Goal: Task Accomplishment & Management: Manage account settings

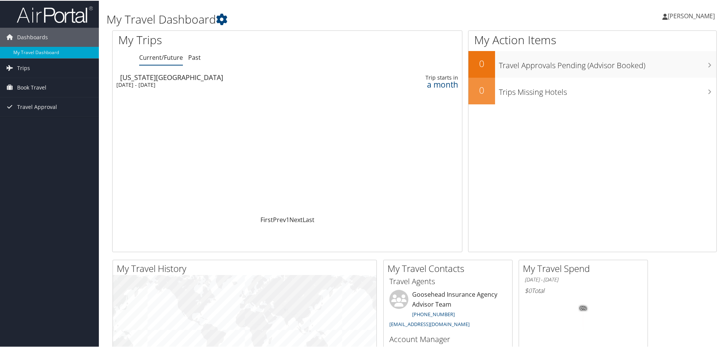
click at [681, 12] on span "[PERSON_NAME]" at bounding box center [691, 15] width 47 height 8
click at [662, 40] on link "My Settings" at bounding box center [671, 41] width 85 height 13
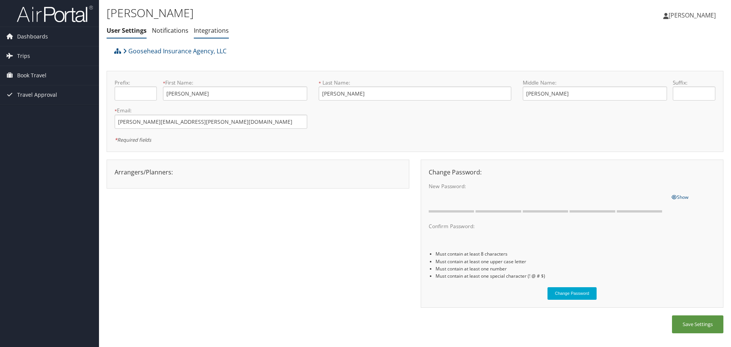
click at [207, 31] on link "Integrations" at bounding box center [211, 30] width 35 height 8
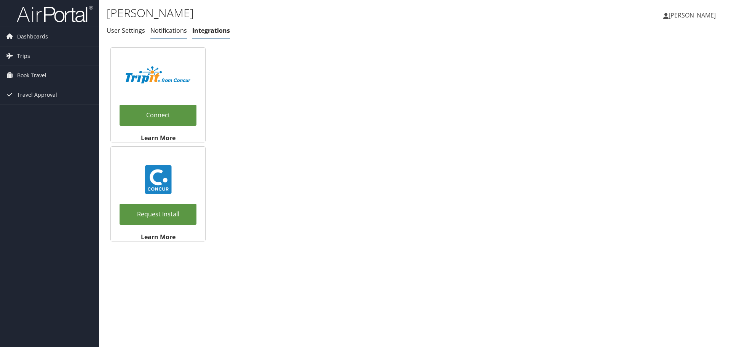
click at [173, 34] on link "Notifications" at bounding box center [168, 30] width 37 height 8
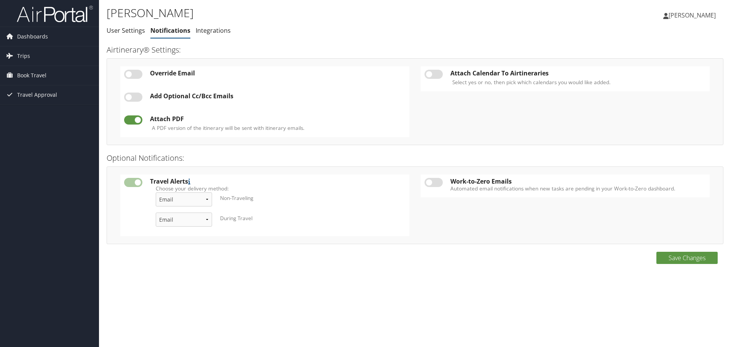
click at [694, 13] on span "Andrew Sommers" at bounding box center [691, 15] width 47 height 8
click at [669, 67] on link "View Travel Profile" at bounding box center [672, 67] width 85 height 13
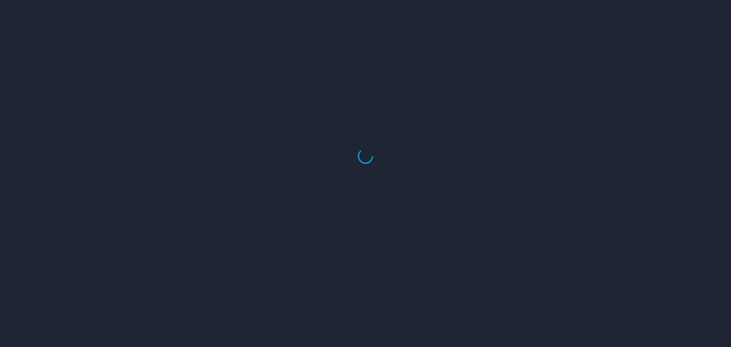
select select "US"
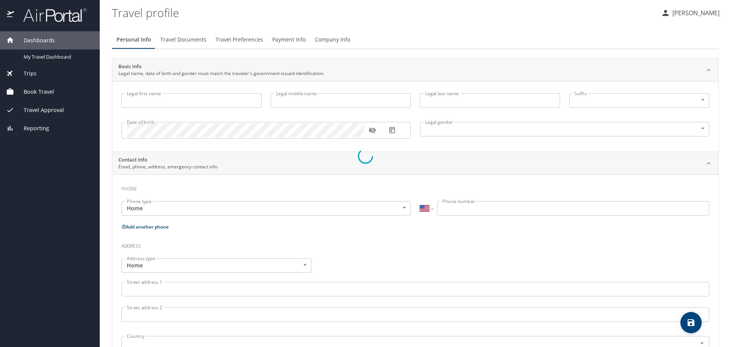
type input "[PERSON_NAME]"
type input "Male"
type input "Jennifer"
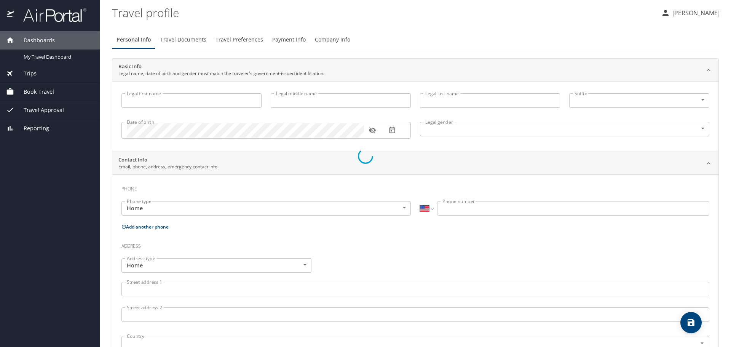
type input "Sommers"
type input "(214) 226-6260"
select select "US"
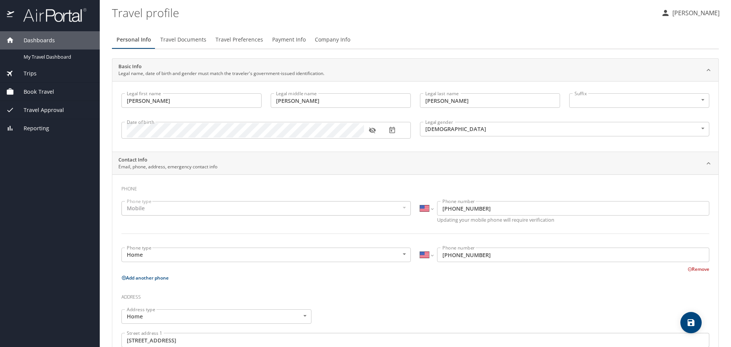
click at [390, 40] on div "Personal Info Travel Documents Travel Preferences Payment Info Company Info" at bounding box center [415, 39] width 606 height 18
click at [185, 32] on button "Travel Documents" at bounding box center [183, 39] width 55 height 18
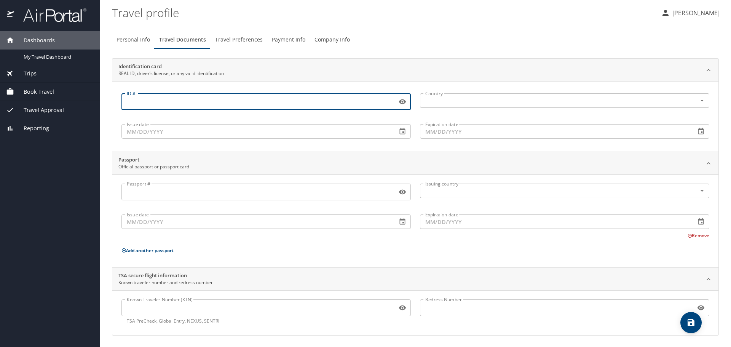
click at [183, 103] on input "ID #" at bounding box center [257, 101] width 272 height 14
type input "37716191"
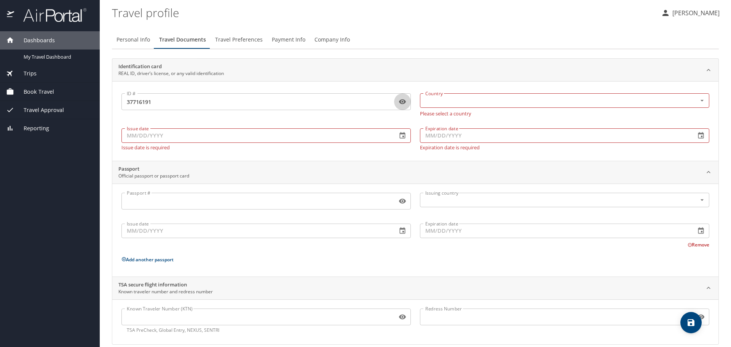
click at [472, 110] on p "Please select a country" at bounding box center [564, 112] width 289 height 7
click at [472, 106] on div "Country" at bounding box center [564, 100] width 289 height 14
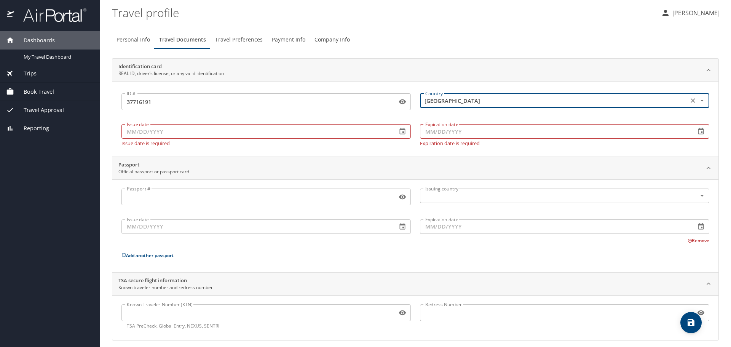
type input "United States of America"
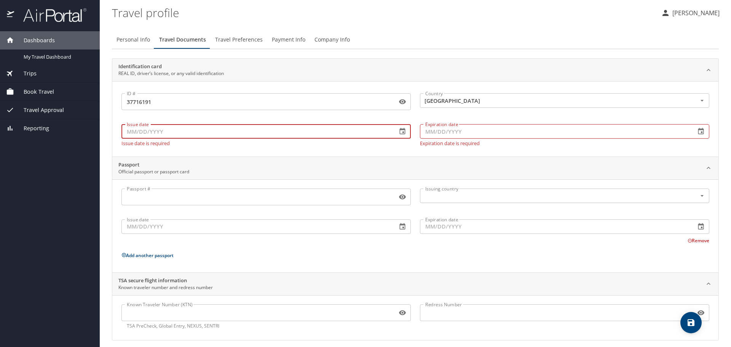
click at [131, 126] on input "Issue date" at bounding box center [255, 131] width 269 height 14
type input "07/18/2024"
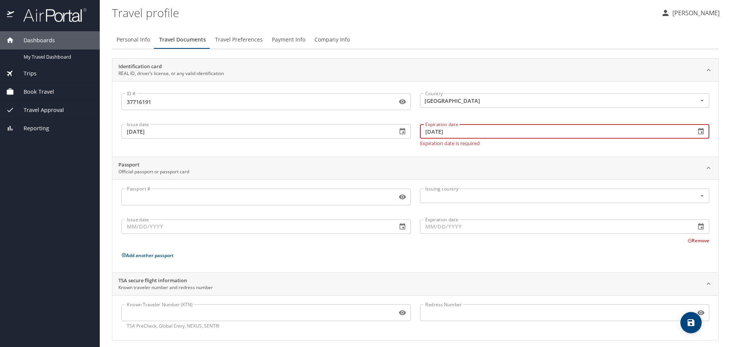
type input "09/05/2028"
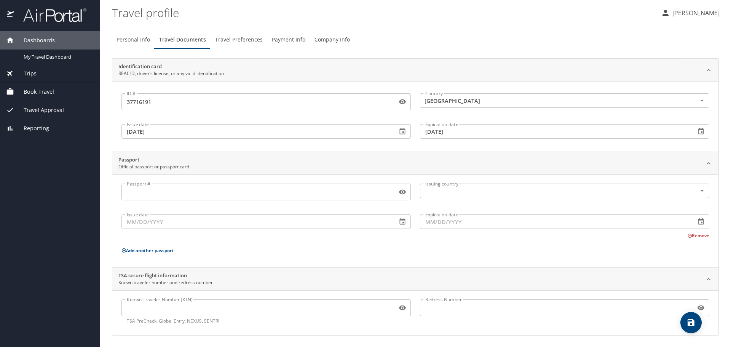
click at [202, 150] on div "ID # 37716191 ID # Country United States of America Country Issue date 07/18/20…" at bounding box center [415, 116] width 606 height 70
click at [694, 325] on icon "save" at bounding box center [690, 322] width 7 height 7
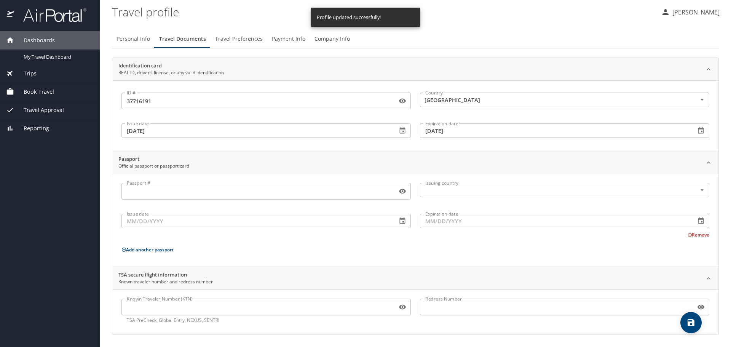
click at [226, 37] on span "Travel Preferences" at bounding box center [239, 39] width 48 height 10
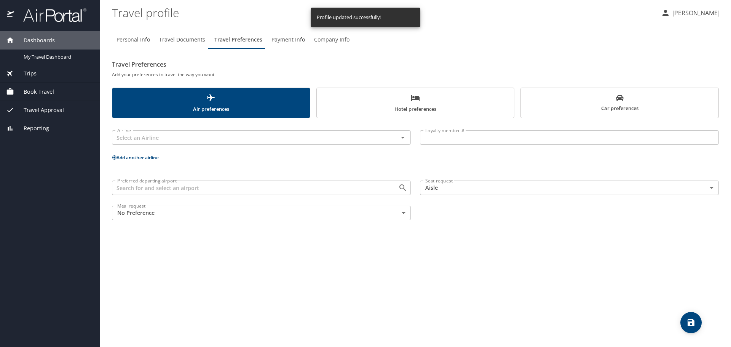
scroll to position [0, 0]
click at [293, 37] on span "Payment Info" at bounding box center [287, 40] width 33 height 10
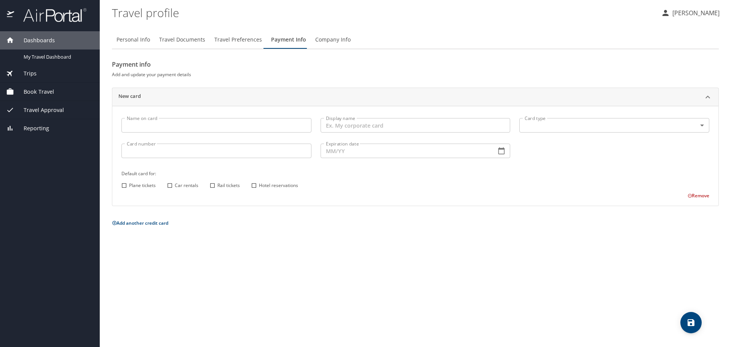
click at [158, 130] on input "Name on card" at bounding box center [216, 125] width 190 height 14
type input "Andrew Sommers"
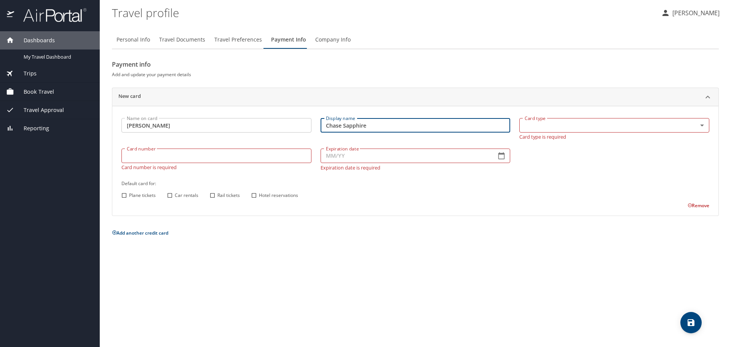
type input "Chase Sapphire"
click at [583, 111] on div "Name on card Andrew Sommers Name on card Display name Chase Sapphire Display na…" at bounding box center [415, 161] width 606 height 110
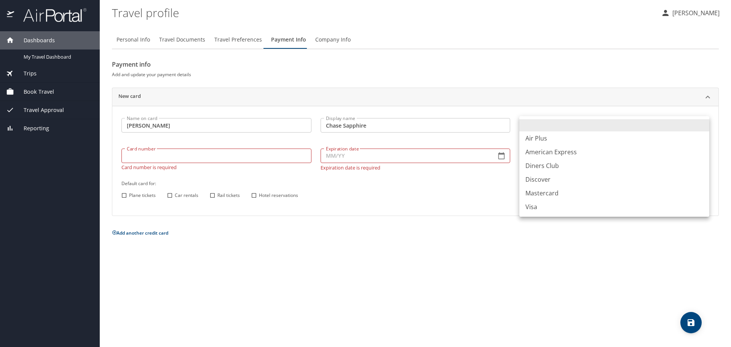
click at [579, 124] on body "Dashboards My Travel Dashboard Trips Current / Future Trips Past Trips Trips Mi…" at bounding box center [365, 173] width 731 height 347
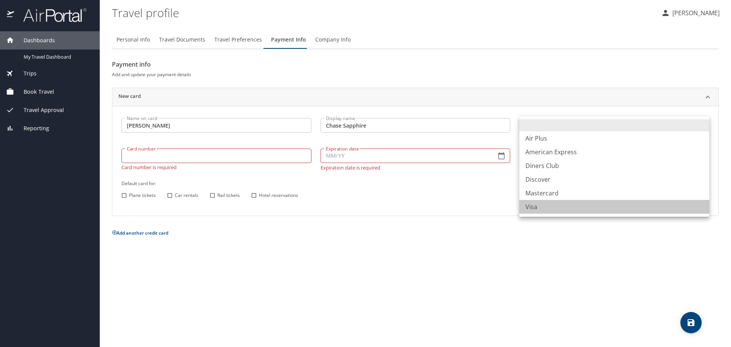
click at [544, 204] on li "Visa" at bounding box center [614, 207] width 190 height 14
type input "VI"
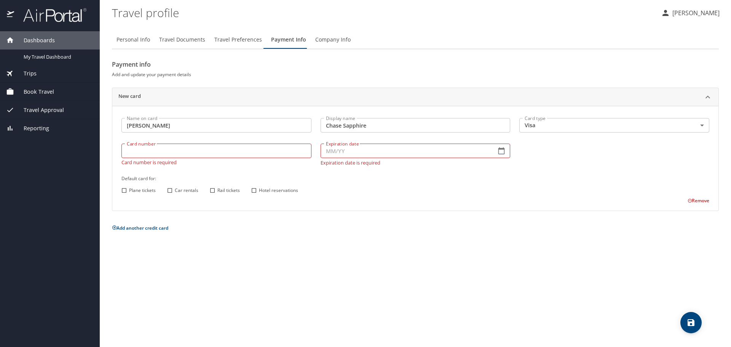
drag, startPoint x: 466, startPoint y: 211, endPoint x: 196, endPoint y: 170, distance: 273.1
click at [465, 209] on div "Name on card Andrew Sommers Name on card Display name Chase Sapphire Display na…" at bounding box center [415, 158] width 606 height 105
click at [162, 156] on input "Card number" at bounding box center [216, 150] width 190 height 14
type input "4147202694845643"
type input "08/29"
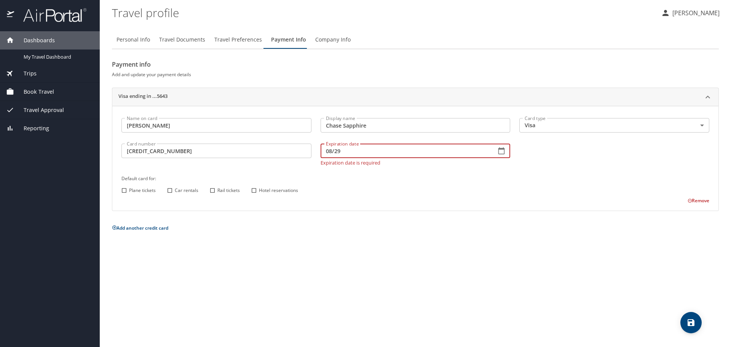
click at [355, 215] on div "Payment info Add and update your payment details Visa ending in ...5643 Name on…" at bounding box center [415, 145] width 606 height 174
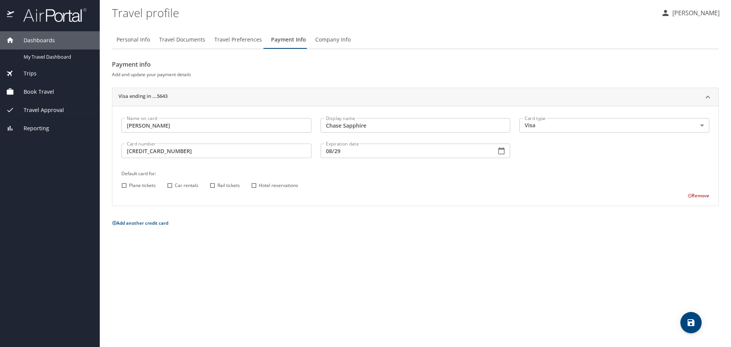
click at [131, 186] on span "Plane tickets" at bounding box center [142, 185] width 27 height 7
click at [129, 186] on input "Plane tickets" at bounding box center [124, 185] width 10 height 10
checkbox input "true"
click at [170, 183] on input "Car rentals" at bounding box center [170, 185] width 10 height 10
checkbox input "true"
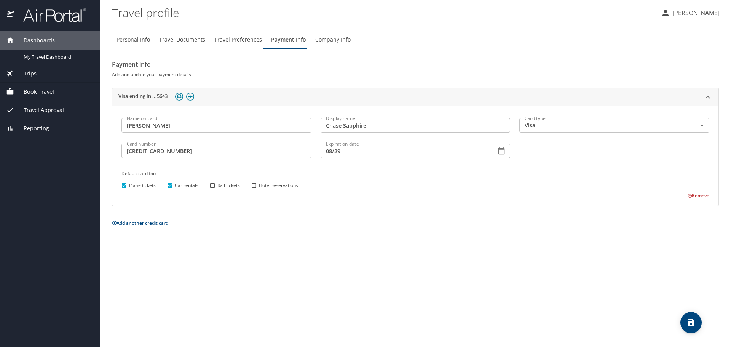
click at [279, 188] on span "Hotel reservations" at bounding box center [278, 185] width 39 height 7
click at [259, 188] on input "Hotel reservations" at bounding box center [254, 185] width 10 height 10
checkbox input "true"
click at [687, 323] on icon "save" at bounding box center [690, 322] width 9 height 9
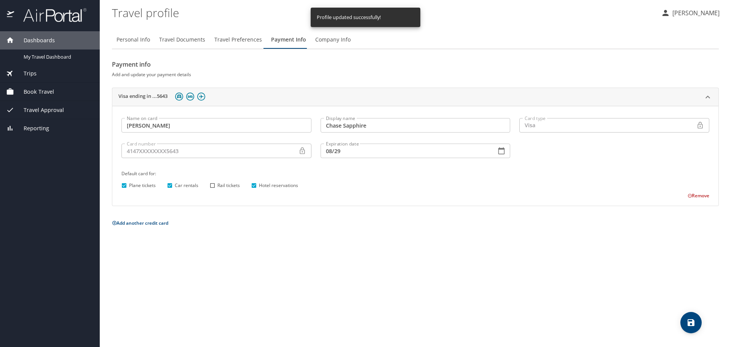
click at [395, 200] on div "Name on card Andrew Sommers Name on card Display name Chase Sapphire Display na…" at bounding box center [415, 156] width 606 height 100
click at [327, 39] on span "Company Info" at bounding box center [332, 40] width 35 height 10
